Goal: Information Seeking & Learning: Learn about a topic

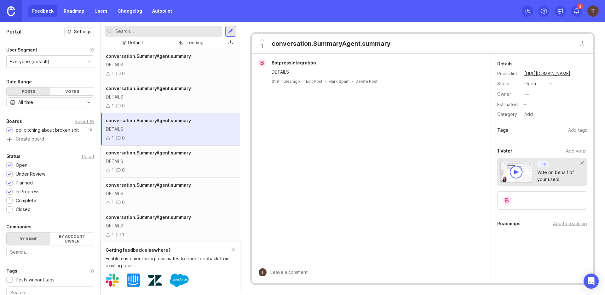
click at [205, 69] on div "conversation.SummaryAgent.summary DETAILS 1 0" at bounding box center [170, 65] width 139 height 32
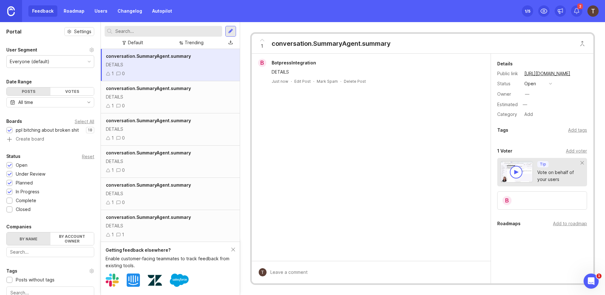
click at [196, 82] on div "conversation.SummaryAgent.summary DETAILS 1 0" at bounding box center [170, 97] width 139 height 32
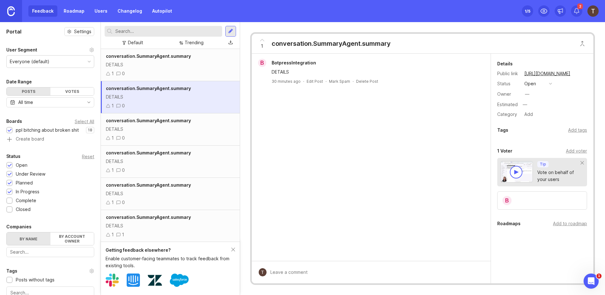
click at [196, 65] on div "DETAILS" at bounding box center [170, 64] width 129 height 7
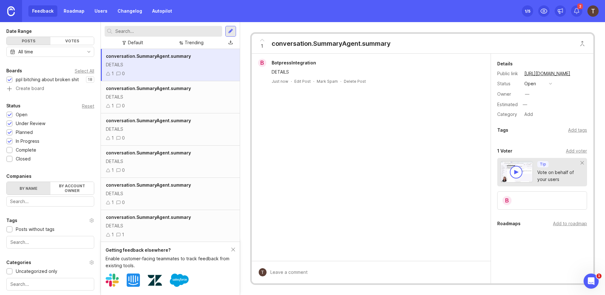
click at [104, 13] on link "Users" at bounding box center [101, 10] width 20 height 11
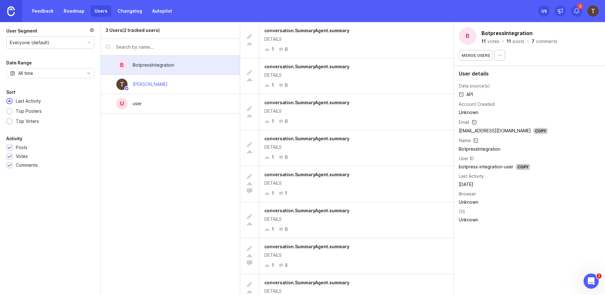
click at [155, 81] on div "Timothy Klint" at bounding box center [150, 84] width 35 height 7
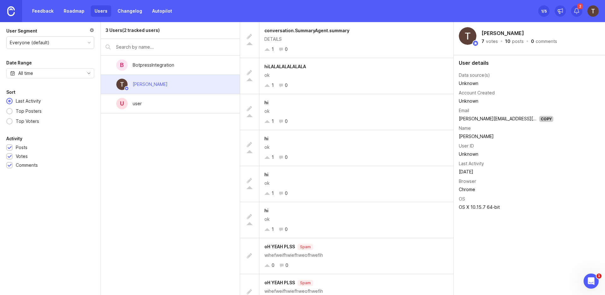
click at [319, 22] on div "Feedback Roadmap Users Changelog Autopilot Set up Canny 1 /5 2" at bounding box center [302, 11] width 605 height 22
click at [312, 35] on div "conversation.SummaryAgent.summary DETAILS 1 0" at bounding box center [357, 40] width 194 height 36
click at [181, 64] on div "B BotpressIntegration" at bounding box center [170, 64] width 139 height 19
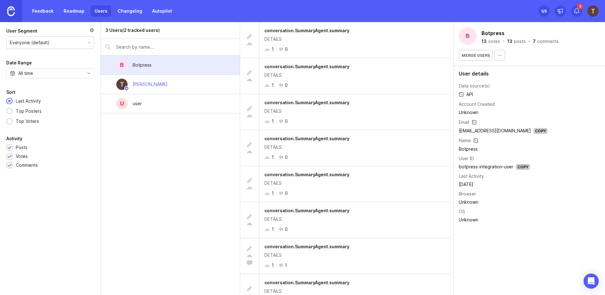
click at [324, 55] on div "conversation.SummaryAgent.summary DETAILS 1 0" at bounding box center [357, 40] width 194 height 36
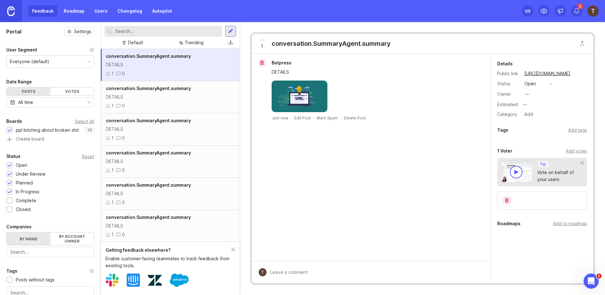
click at [357, 42] on div "conversation.SummaryAgent.summary" at bounding box center [331, 43] width 119 height 9
click at [174, 68] on div "conversation.SummaryAgent.summary DETAILS 1 0" at bounding box center [170, 65] width 139 height 32
click at [172, 100] on div "DETAILS" at bounding box center [170, 96] width 129 height 7
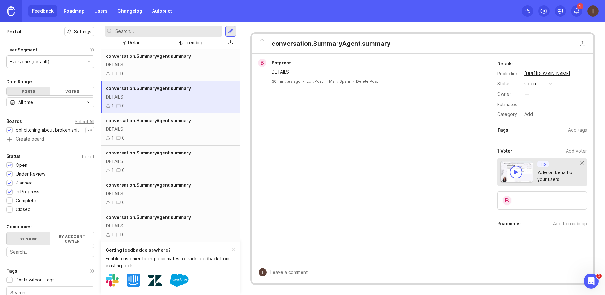
click at [173, 118] on span "conversation.SummaryAgent.summary" at bounding box center [148, 120] width 85 height 5
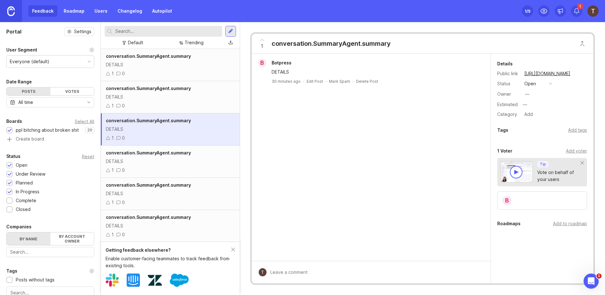
click at [188, 99] on div "DETAILS" at bounding box center [170, 96] width 129 height 7
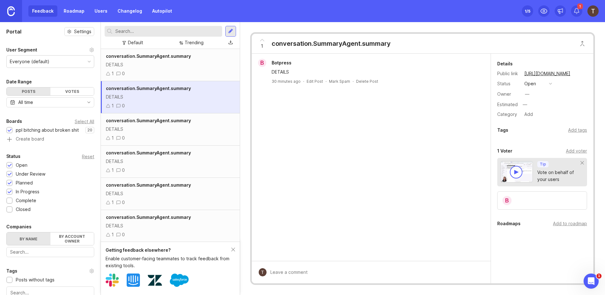
click at [198, 72] on div "1 0" at bounding box center [170, 73] width 129 height 7
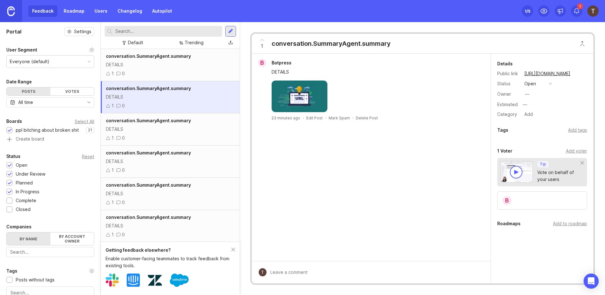
click at [196, 64] on div "DETAILS" at bounding box center [170, 64] width 129 height 7
click at [119, 60] on div "conversation.SummaryAgent.summary DETAILS 1 0" at bounding box center [170, 65] width 139 height 32
